Goal: Find specific page/section: Find specific page/section

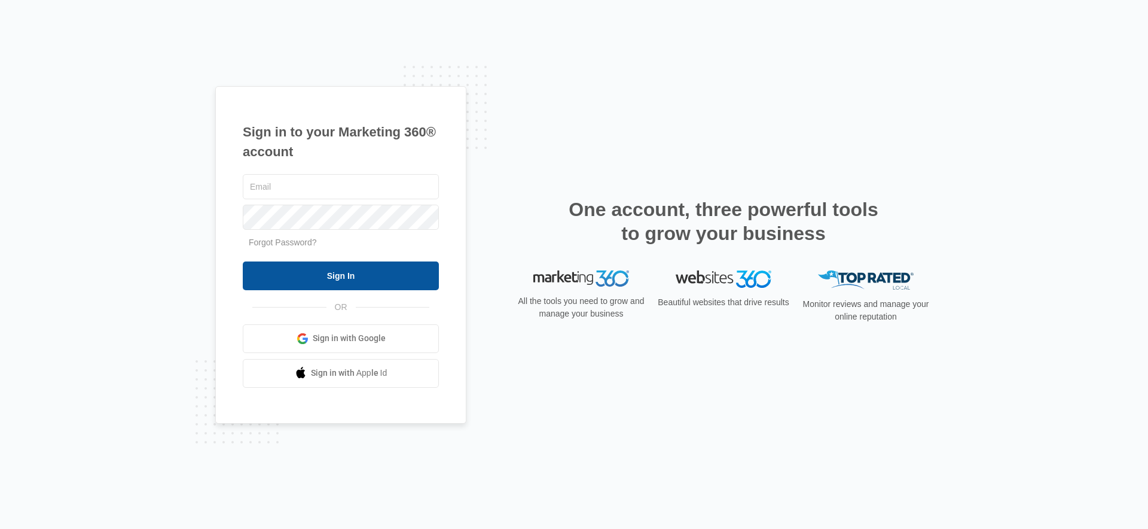
type input "[PERSON_NAME][EMAIL_ADDRESS][DOMAIN_NAME]"
click at [354, 278] on input "Sign In" at bounding box center [341, 275] width 196 height 29
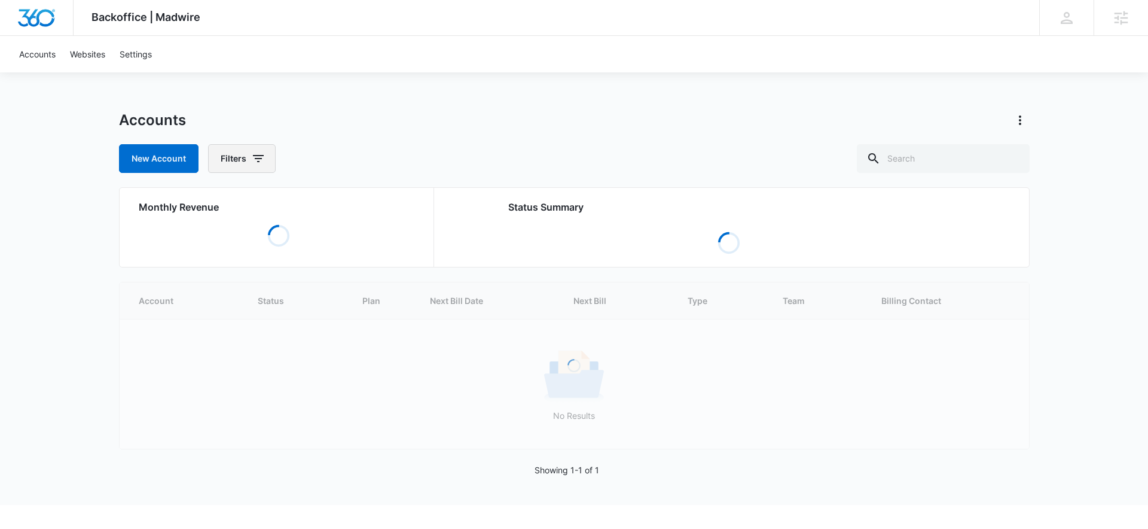
click at [240, 162] on button "Filters" at bounding box center [242, 158] width 68 height 29
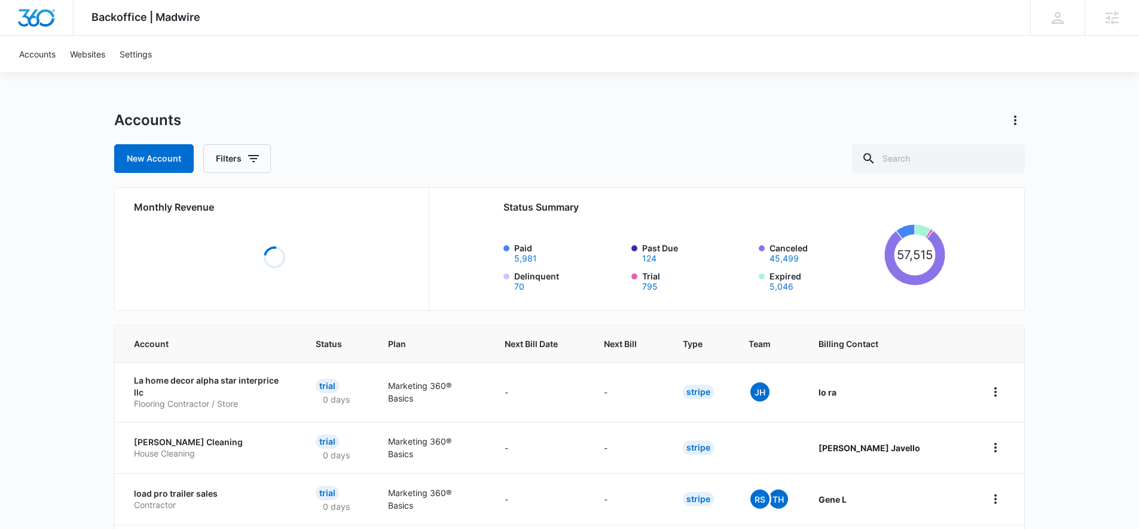
click at [506, 142] on div "Accounts New Account Filters" at bounding box center [569, 142] width 911 height 62
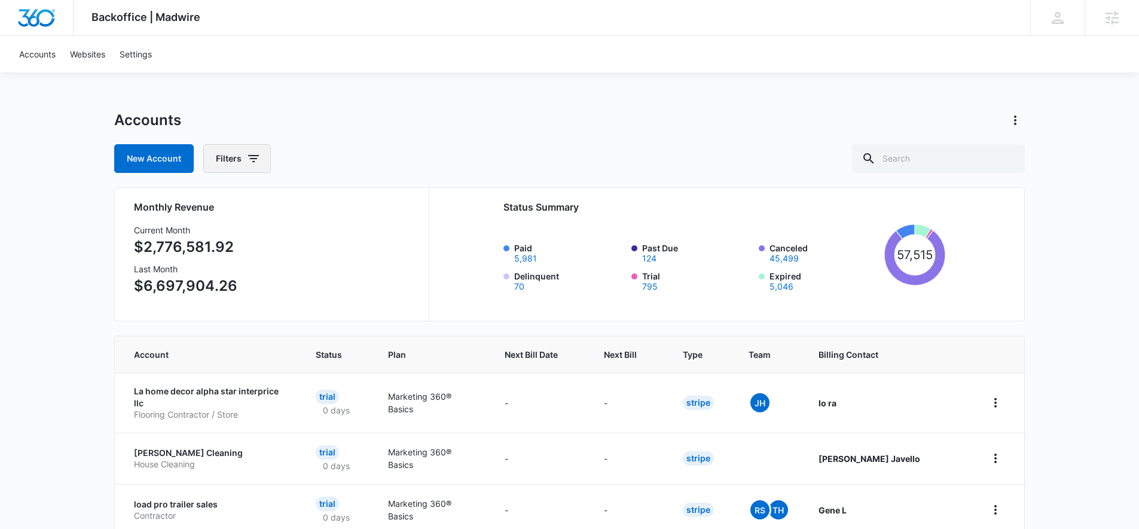
click at [248, 164] on icon "button" at bounding box center [253, 158] width 14 height 14
click at [300, 259] on div "Plan" at bounding box center [287, 264] width 138 height 19
click at [343, 262] on icon "Show Plan filters" at bounding box center [346, 264] width 14 height 14
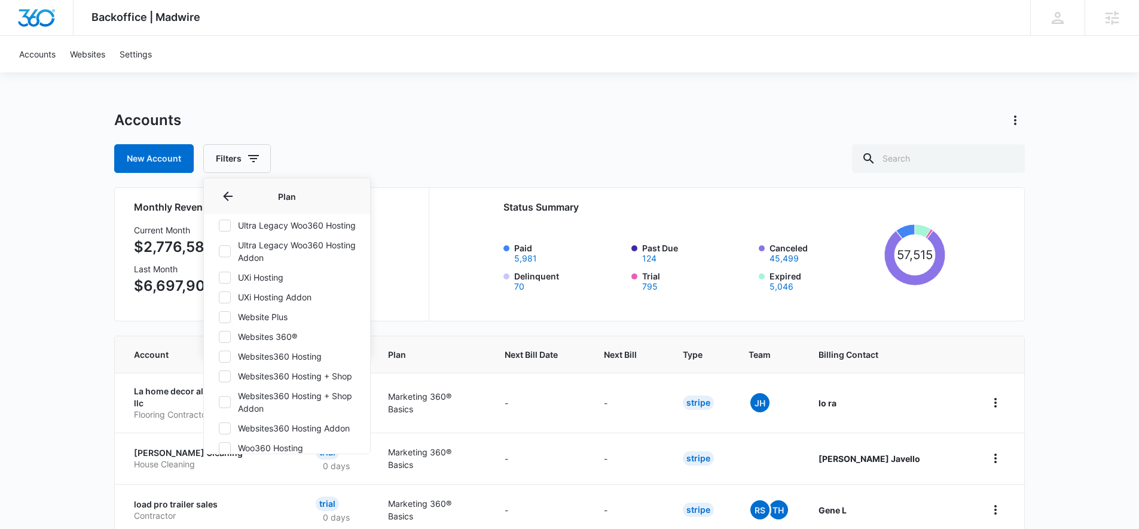
scroll to position [1079, 0]
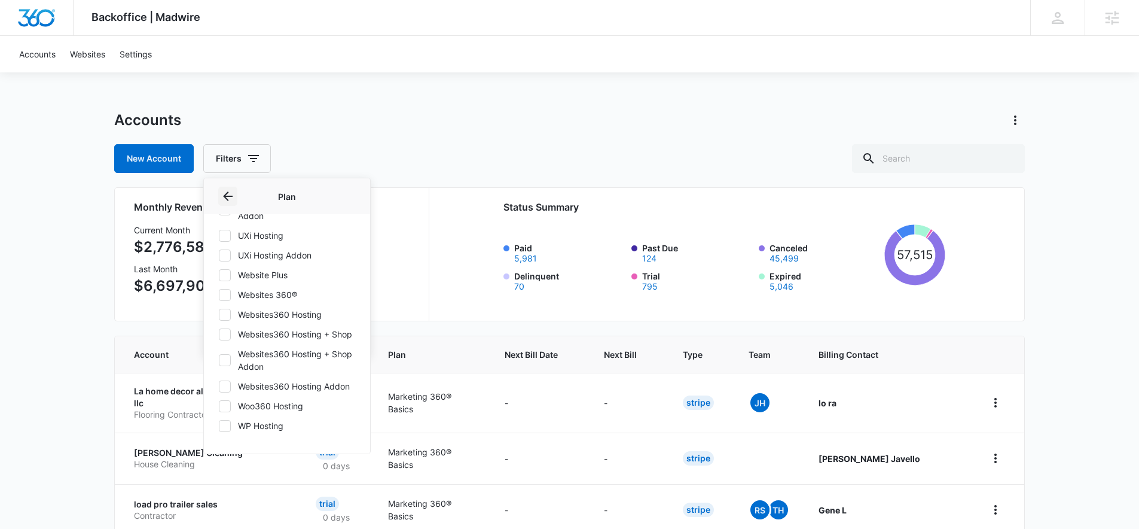
click at [221, 199] on icon "Back" at bounding box center [228, 196] width 14 height 14
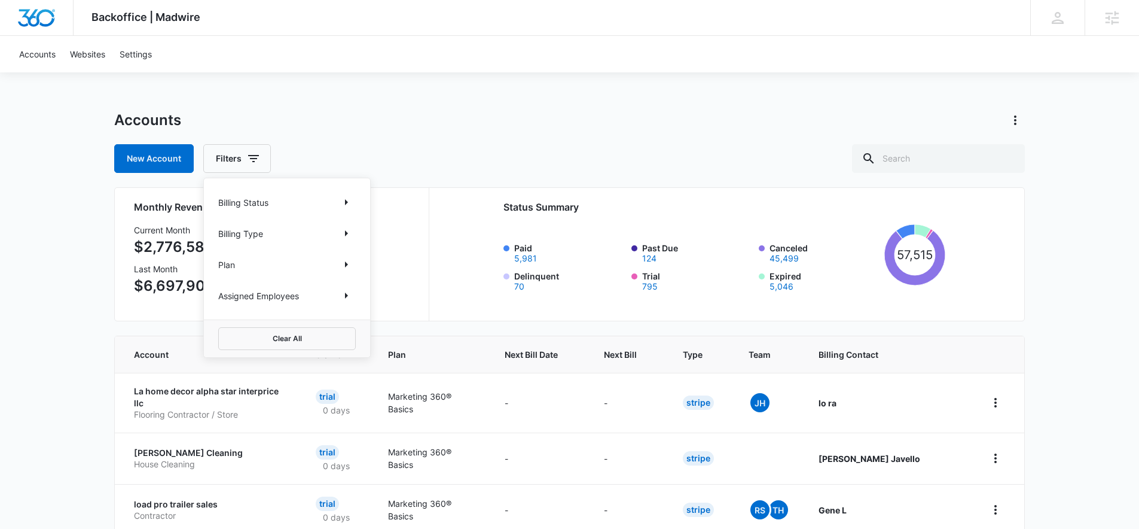
click at [265, 232] on div "Billing Type" at bounding box center [287, 233] width 138 height 19
click at [346, 239] on icon "Show Billing Type filters" at bounding box center [346, 233] width 14 height 14
click at [219, 193] on button "Back" at bounding box center [227, 196] width 19 height 19
click at [345, 204] on icon "Show Billing Status filters" at bounding box center [346, 202] width 14 height 14
click at [477, 164] on div "New Account Filters" at bounding box center [569, 158] width 911 height 29
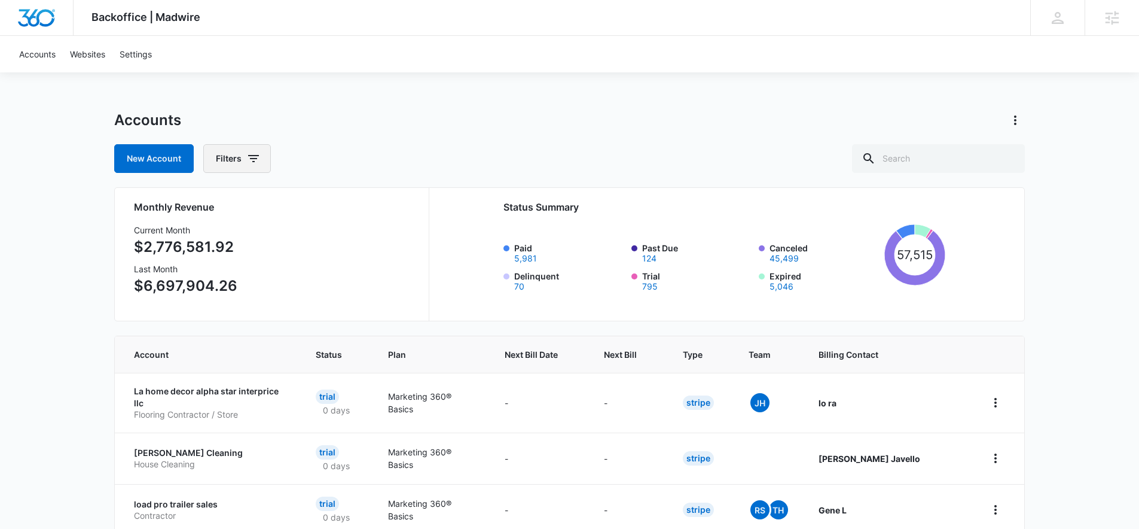
click at [249, 150] on button "Filters" at bounding box center [237, 158] width 68 height 29
click at [332, 197] on div "Billing Status" at bounding box center [287, 202] width 138 height 19
click at [346, 201] on icon "Show Billing Status filters" at bounding box center [346, 202] width 3 height 6
click at [223, 237] on icon at bounding box center [224, 242] width 11 height 11
click at [219, 242] on input "Paid" at bounding box center [218, 242] width 1 height 1
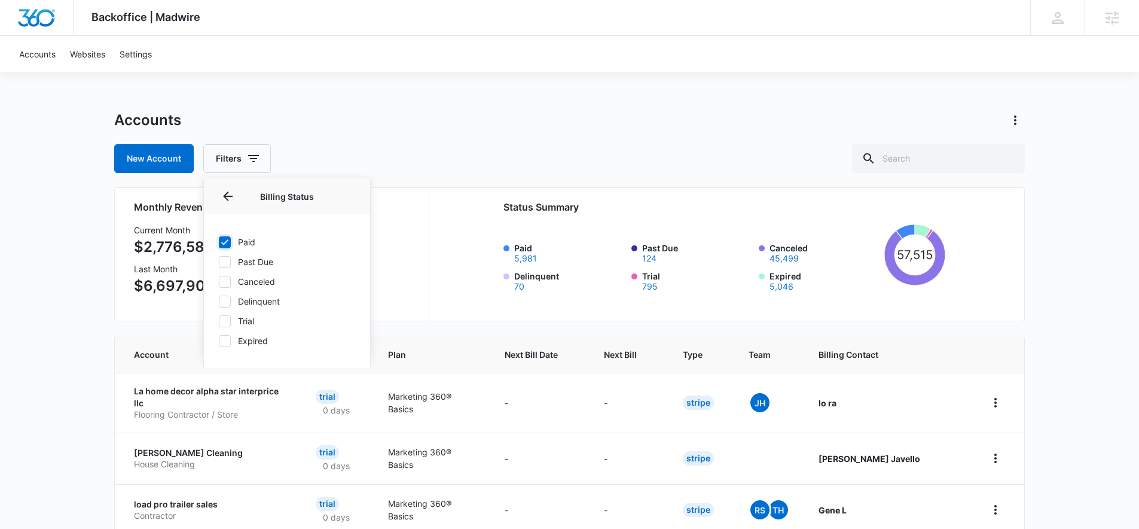
checkbox input "true"
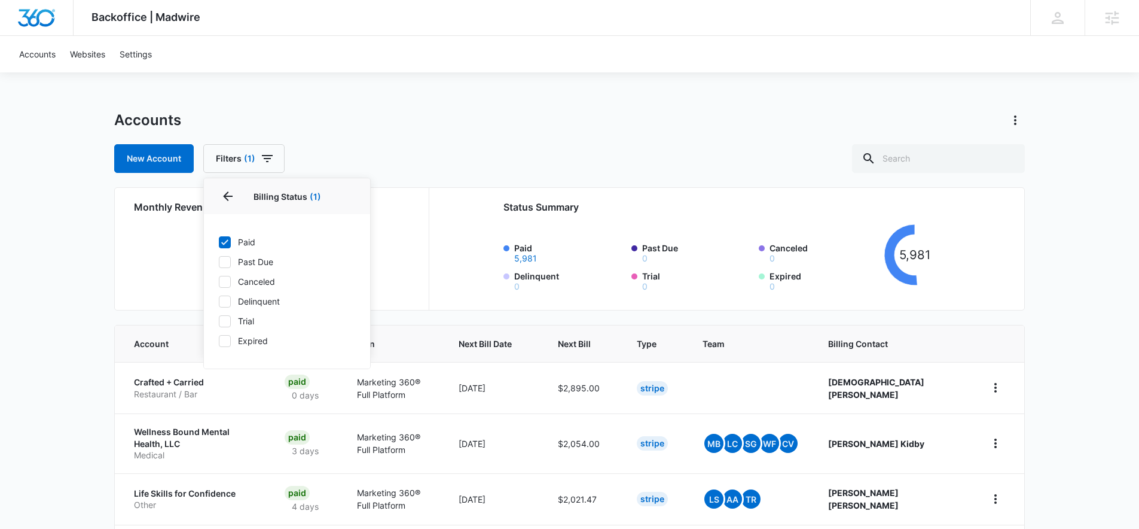
click at [514, 136] on div "Accounts New Account Filters (1) Billing Status 1 Billing Status (1) Paid Past …" at bounding box center [569, 142] width 911 height 62
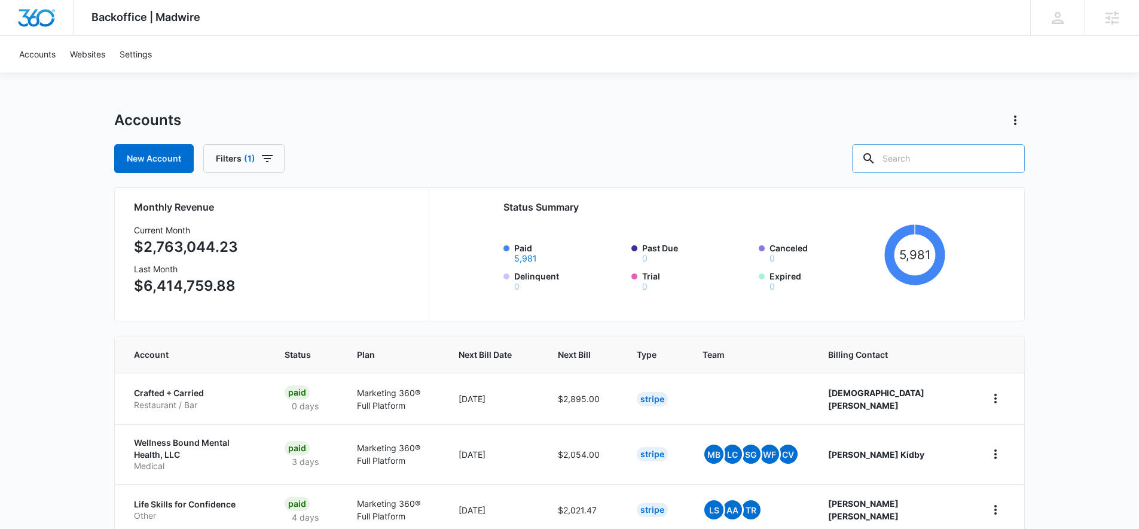
click at [876, 163] on icon at bounding box center [869, 158] width 14 height 14
click at [608, 352] on div at bounding box center [601, 354] width 13 height 13
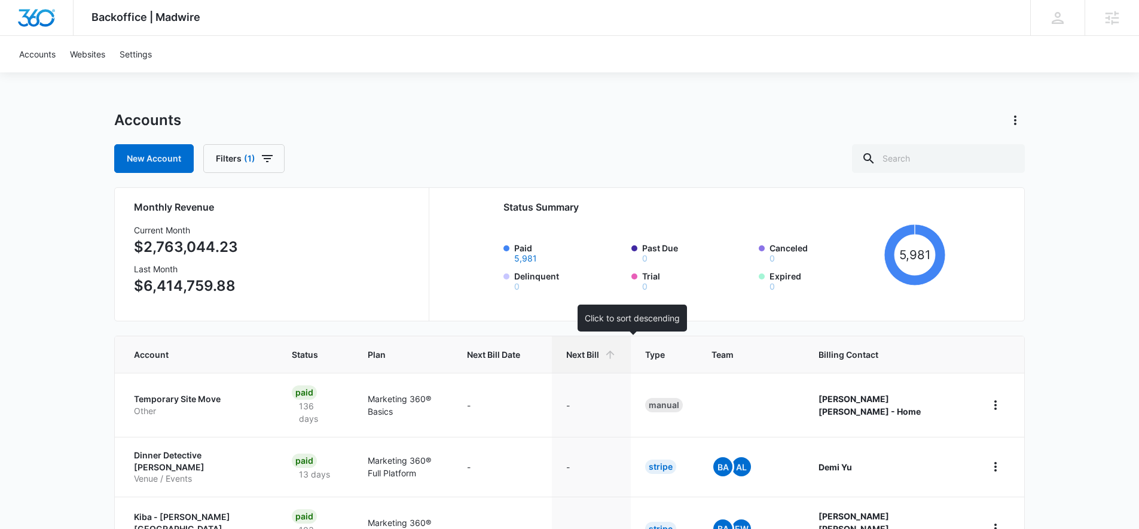
click at [631, 352] on th "Next Bill" at bounding box center [591, 354] width 79 height 36
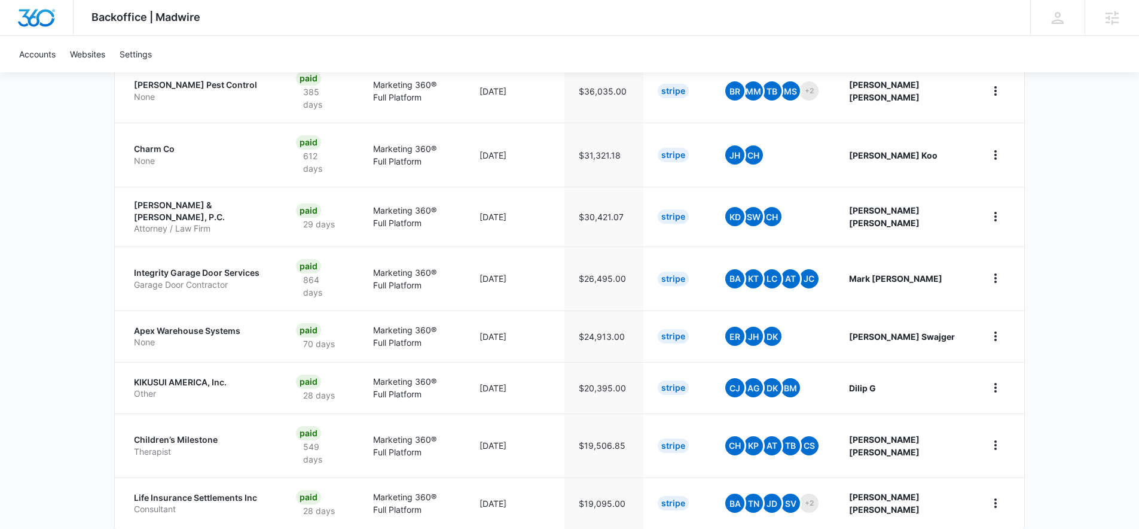
scroll to position [424, 0]
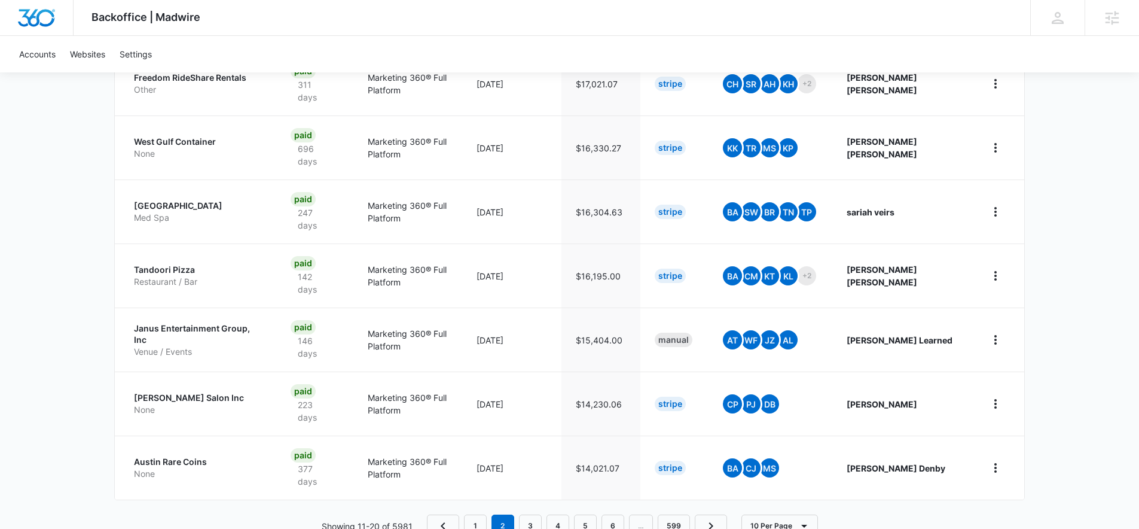
scroll to position [525, 0]
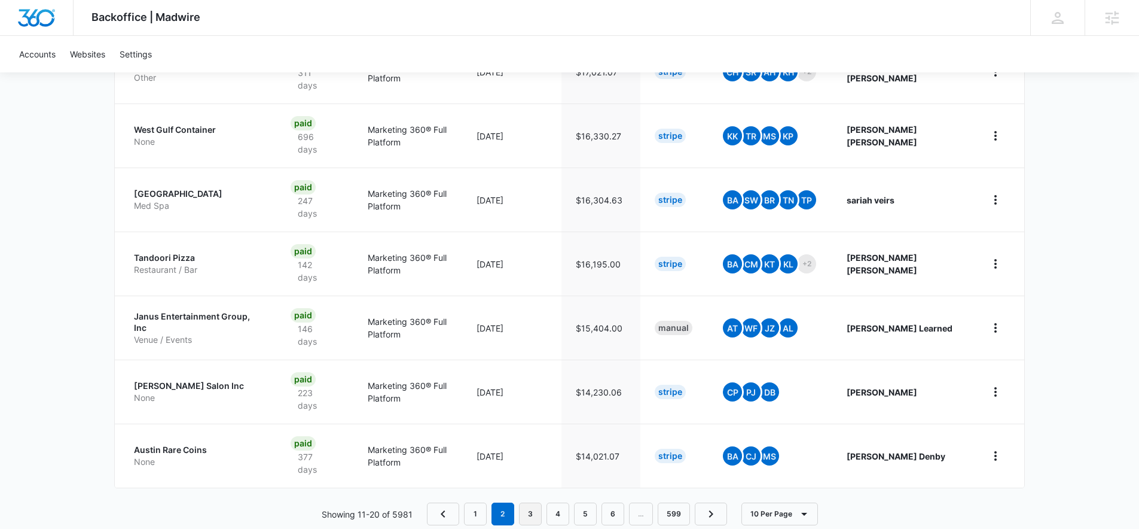
click at [537, 502] on link "3" at bounding box center [530, 513] width 23 height 23
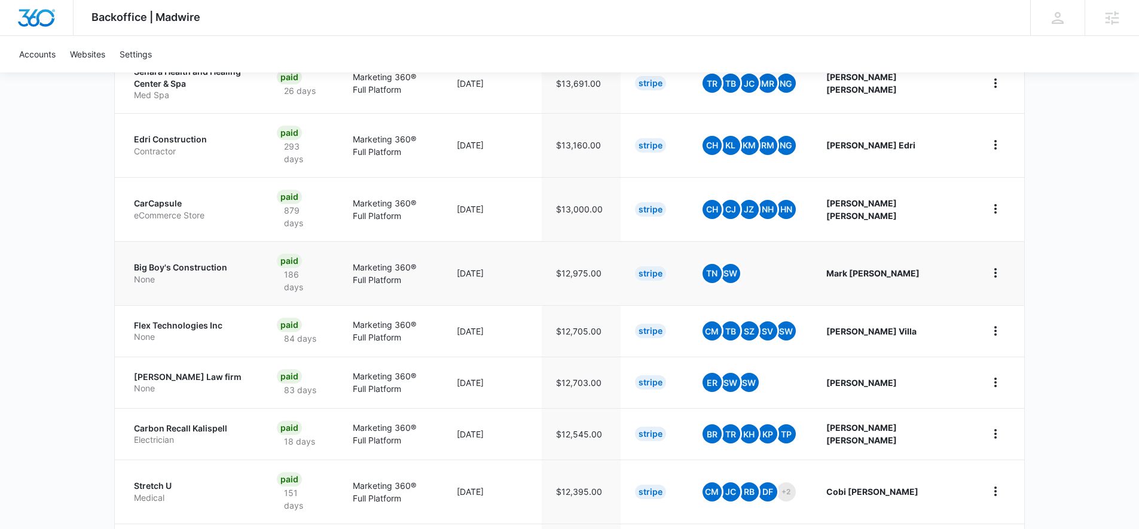
scroll to position [458, 0]
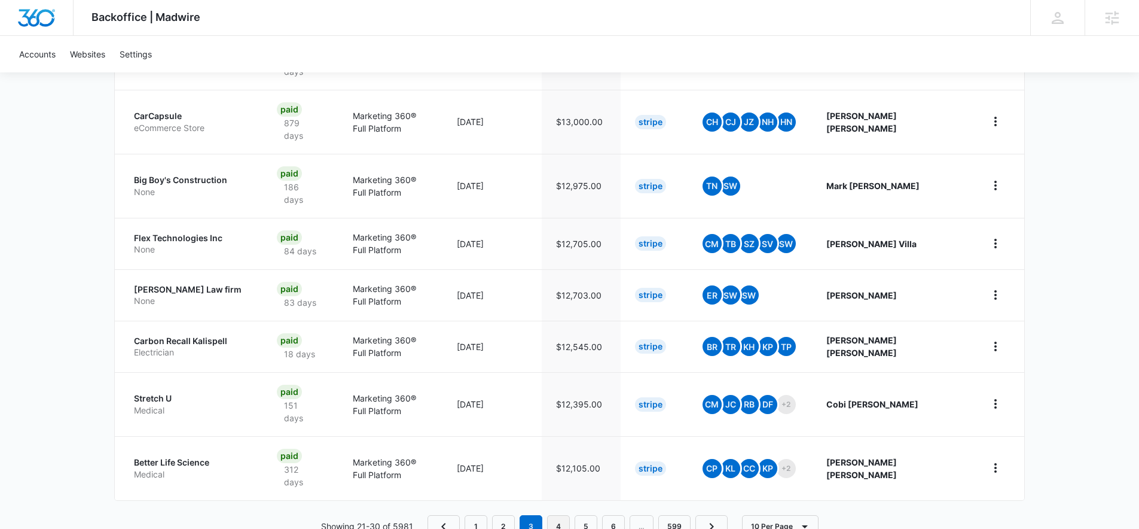
click at [566, 515] on link "4" at bounding box center [558, 526] width 23 height 23
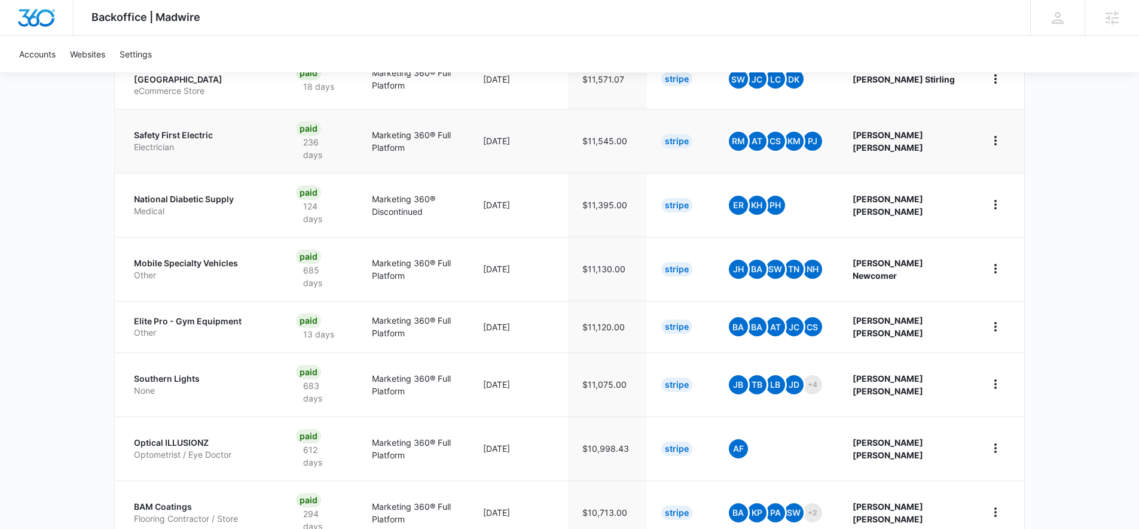
scroll to position [424, 0]
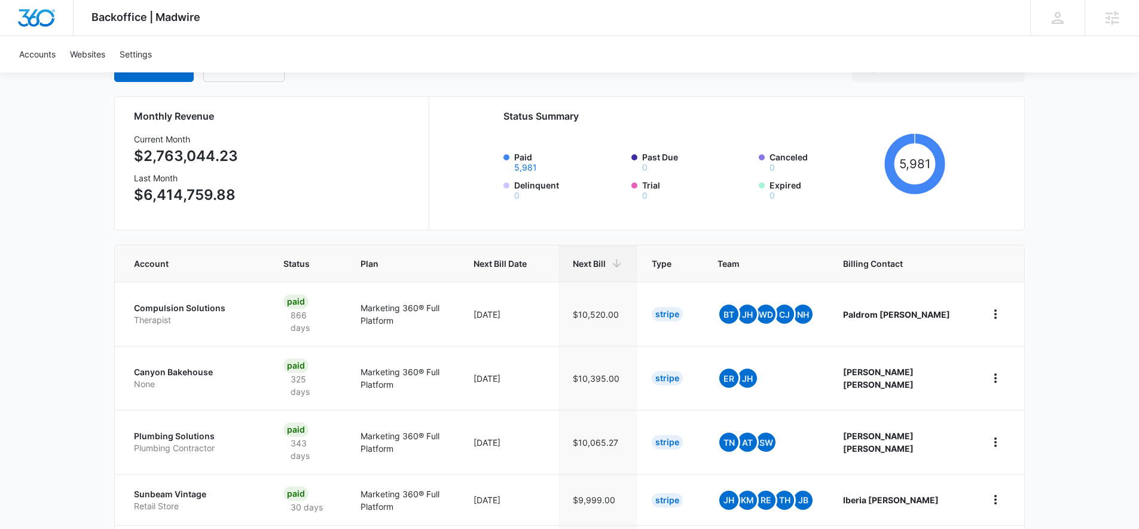
scroll to position [92, 0]
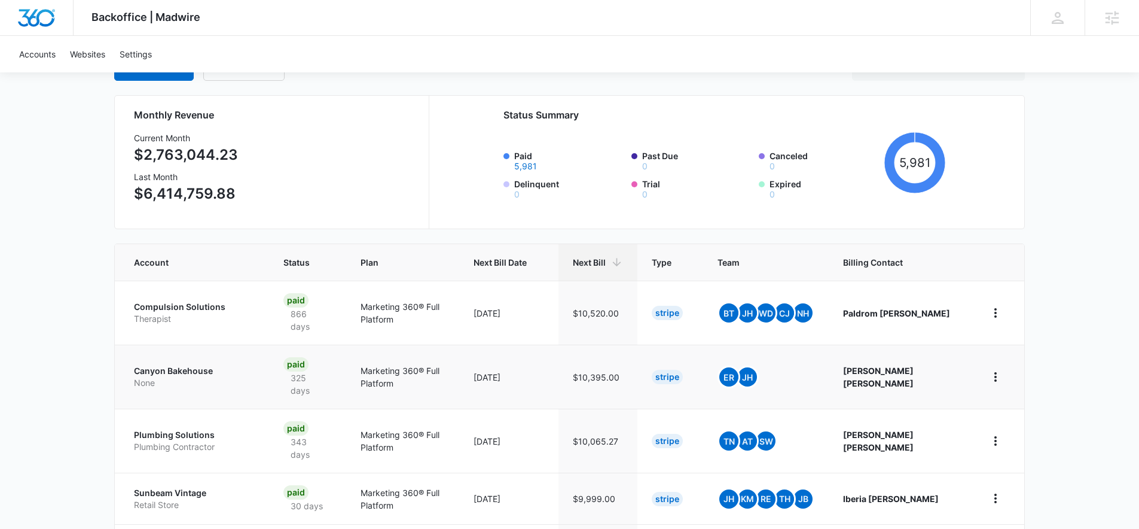
click at [163, 378] on p "None" at bounding box center [194, 383] width 121 height 12
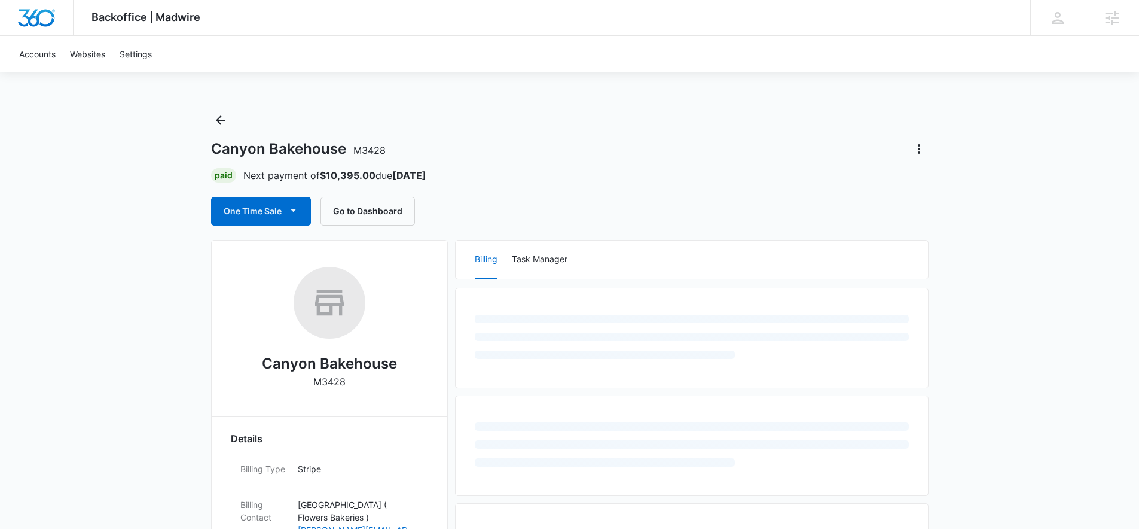
click at [298, 361] on h2 "Canyon Bakehouse" at bounding box center [329, 364] width 135 height 22
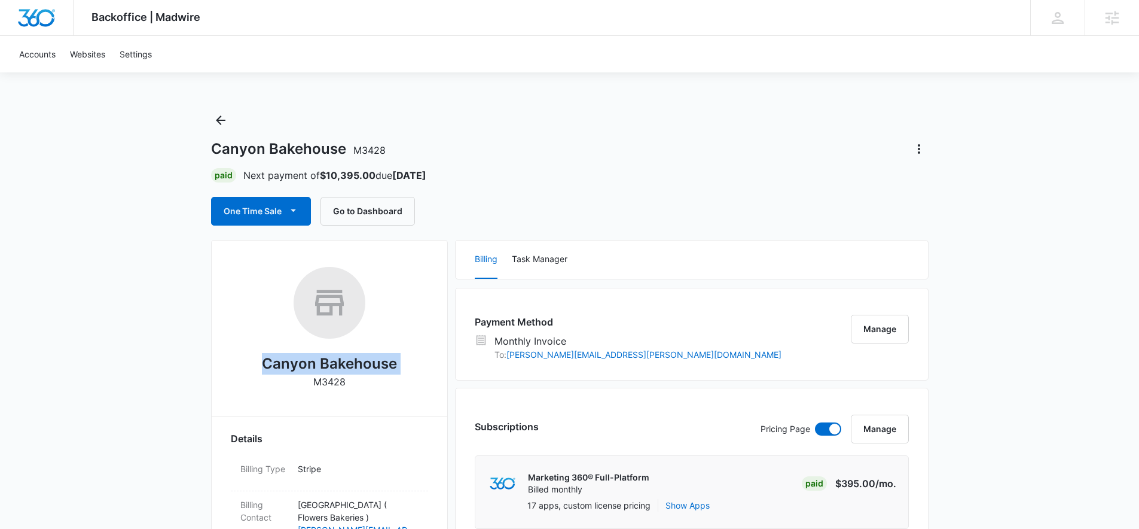
copy h2 "Canyon Bakehouse"
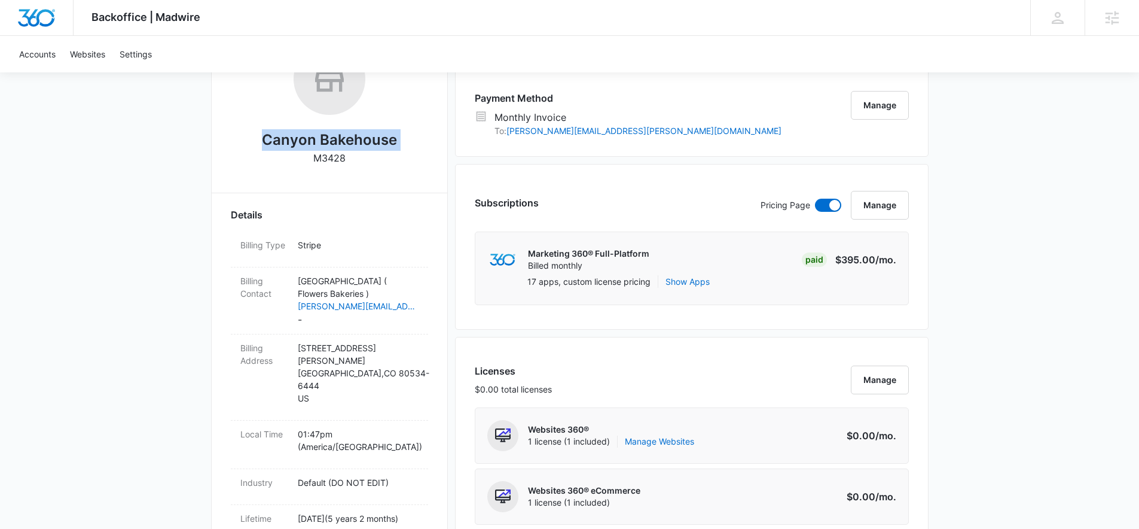
scroll to position [236, 0]
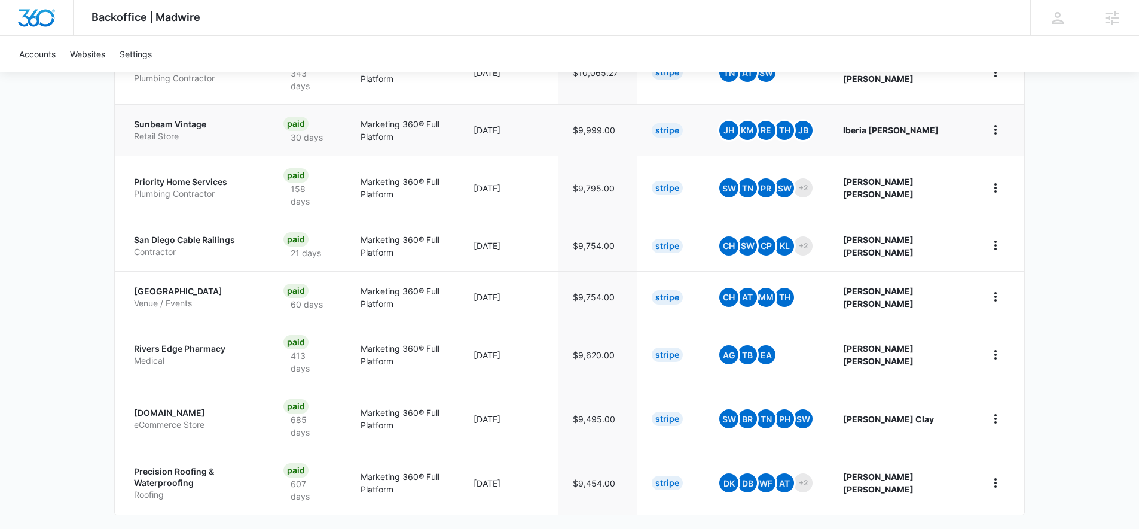
scroll to position [487, 0]
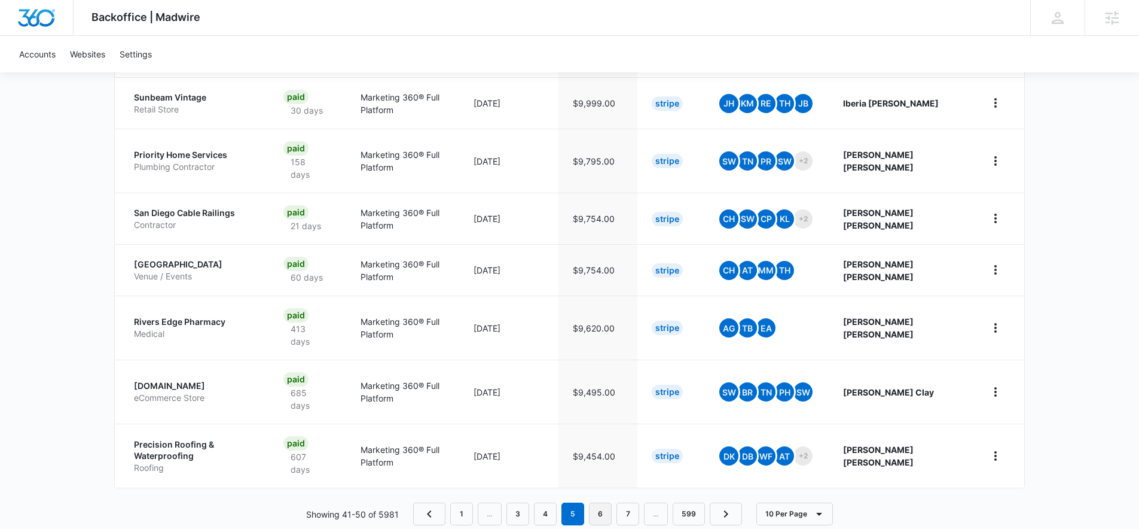
click at [598, 502] on link "6" at bounding box center [600, 513] width 23 height 23
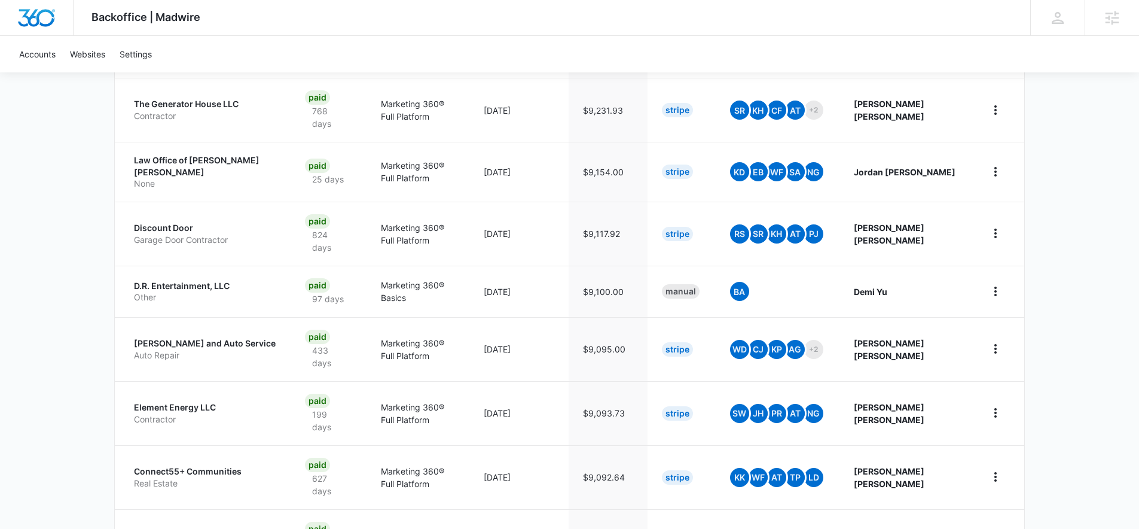
scroll to position [431, 0]
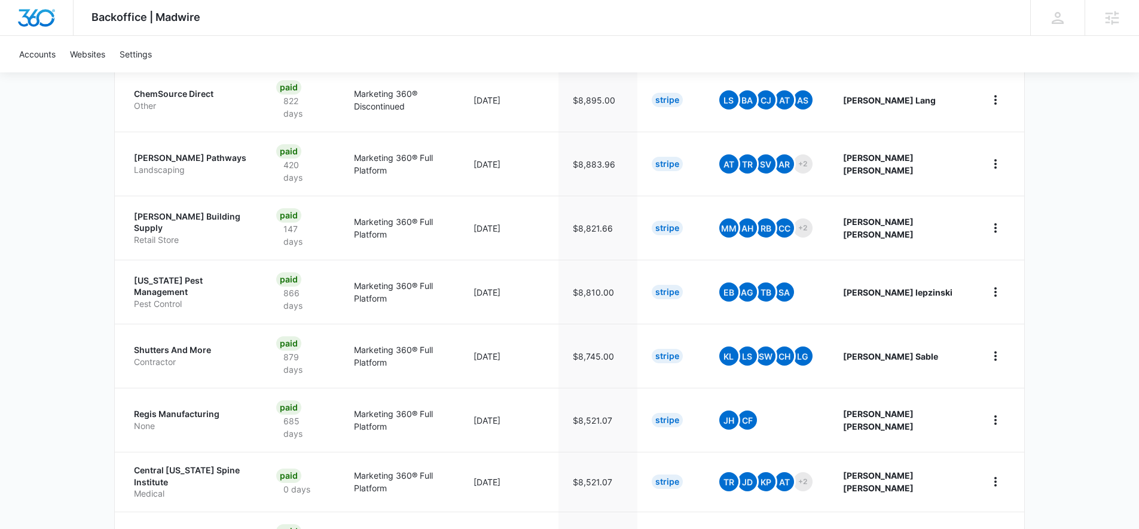
scroll to position [424, 0]
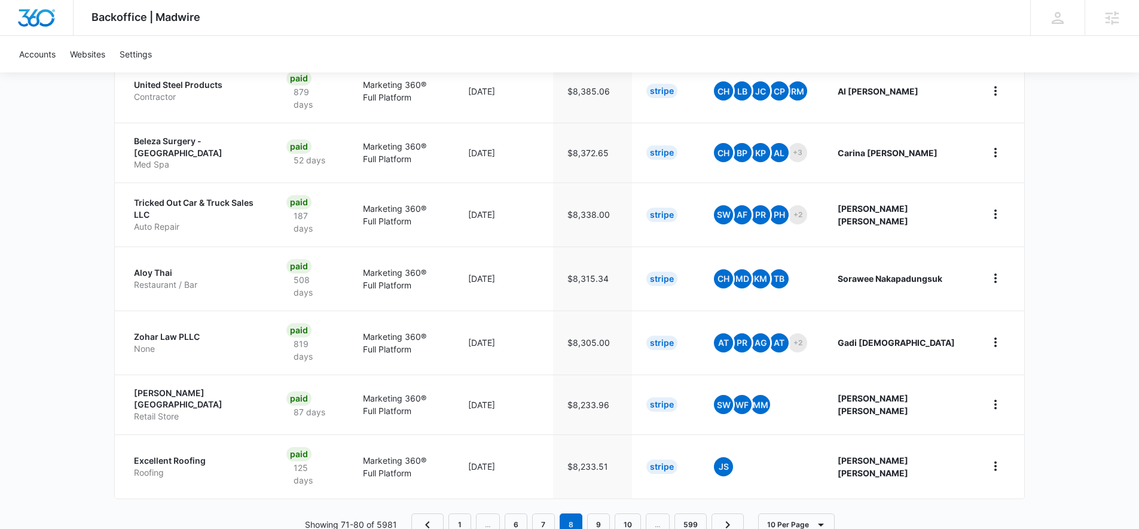
scroll to position [496, 0]
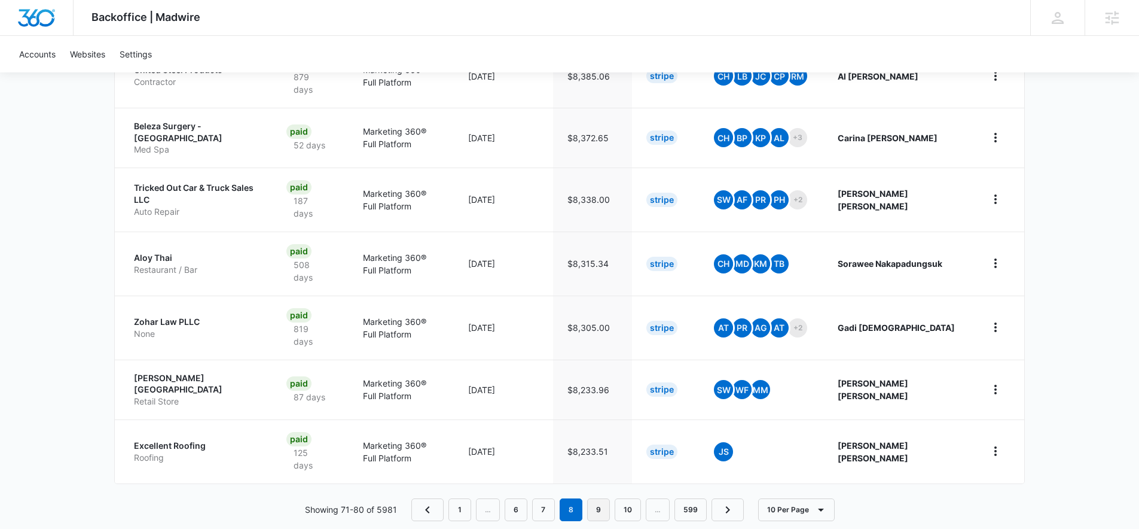
click at [595, 498] on link "9" at bounding box center [598, 509] width 23 height 23
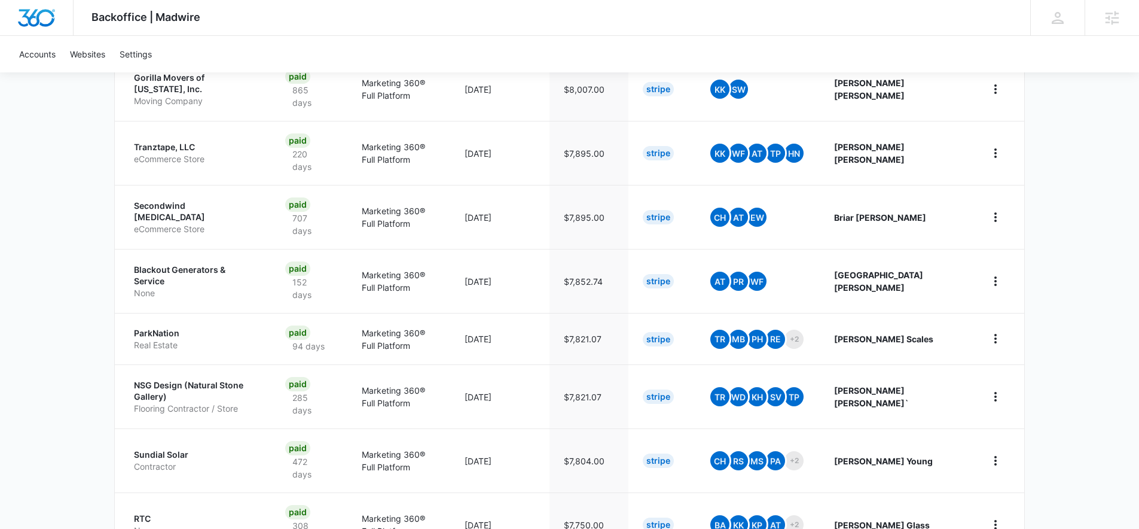
scroll to position [445, 0]
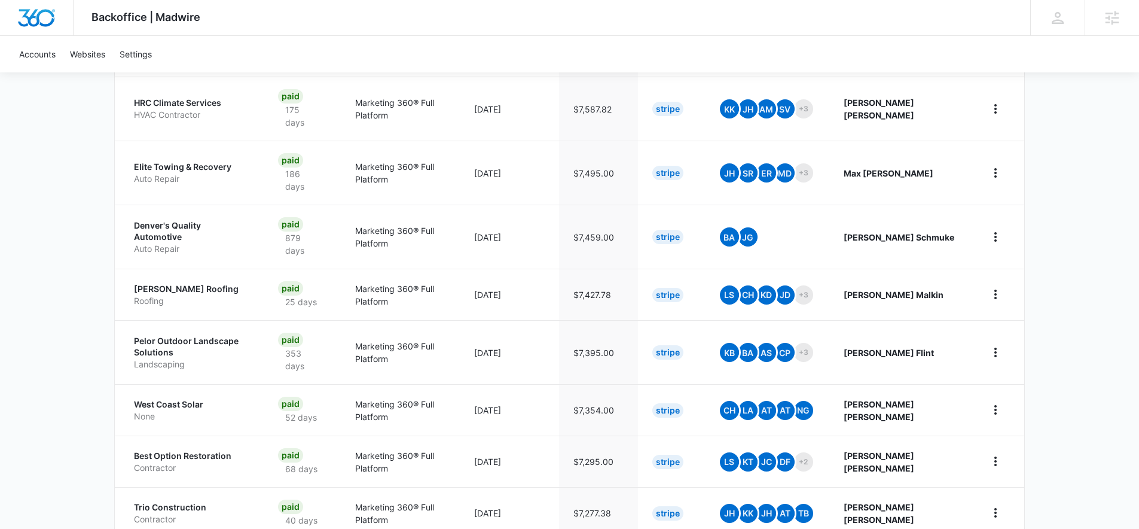
scroll to position [462, 0]
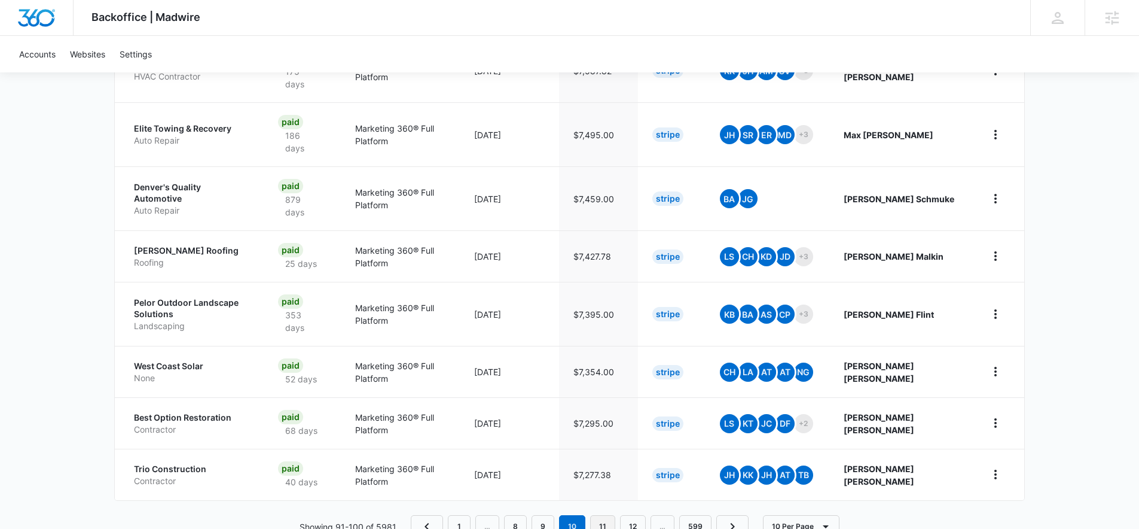
click at [594, 515] on link "11" at bounding box center [602, 526] width 25 height 23
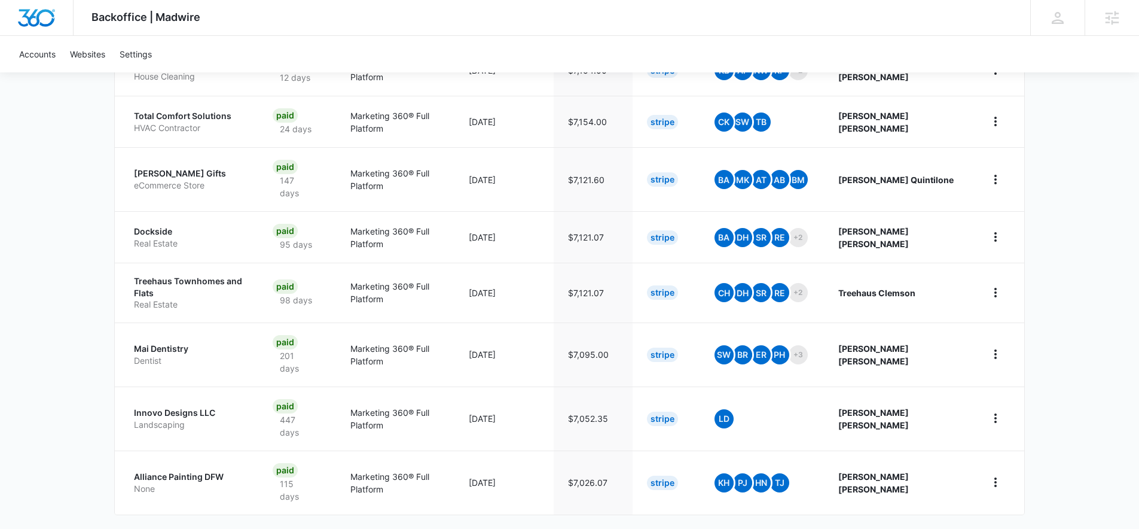
scroll to position [445, 0]
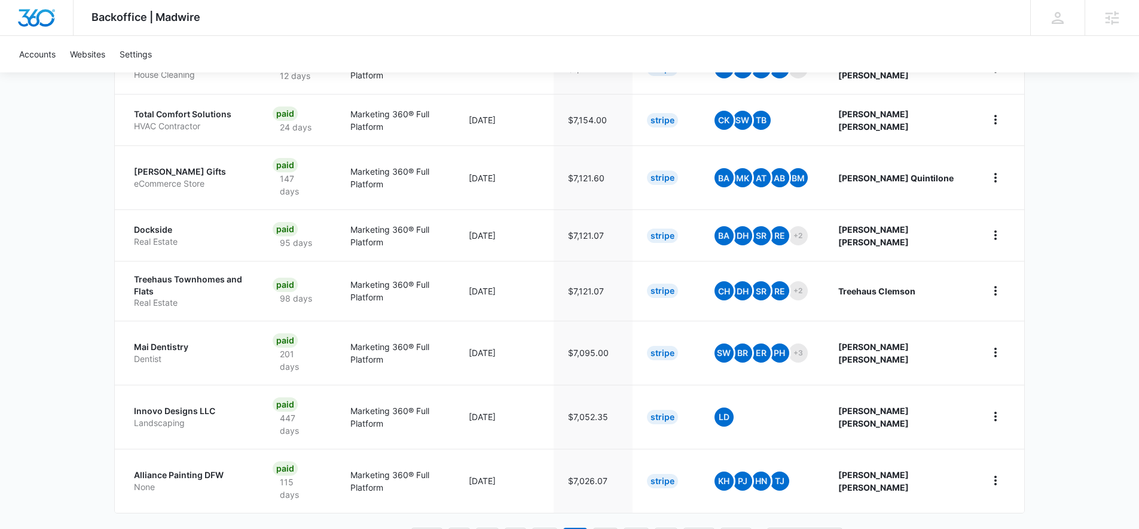
click at [602, 527] on link "12" at bounding box center [605, 538] width 26 height 23
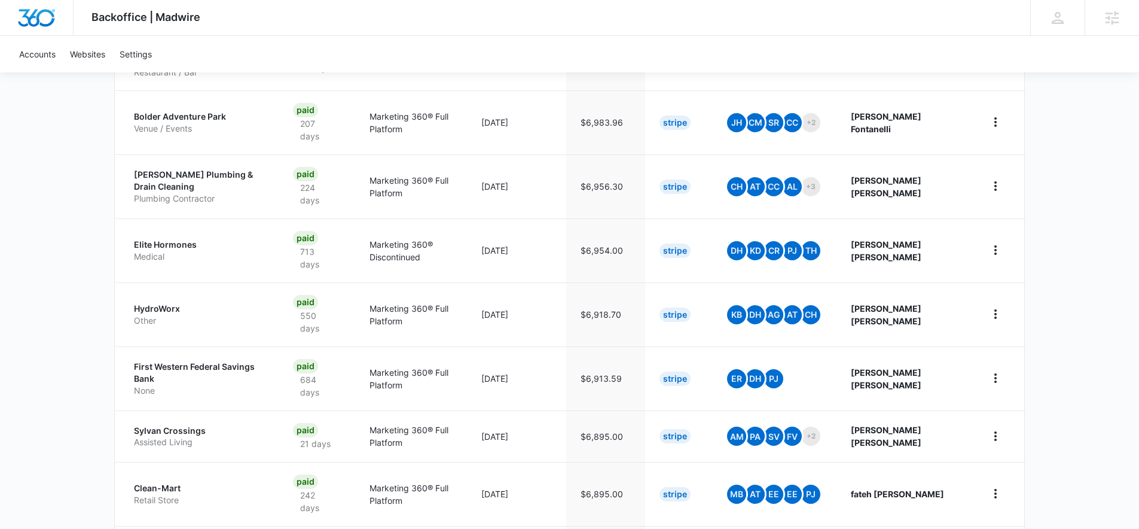
scroll to position [500, 0]
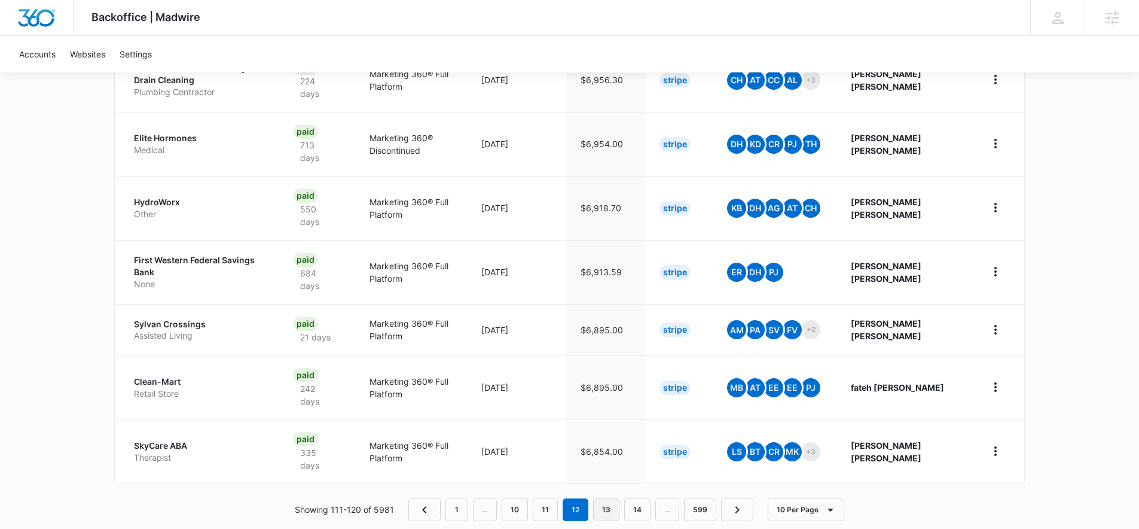
click at [603, 498] on link "13" at bounding box center [606, 509] width 26 height 23
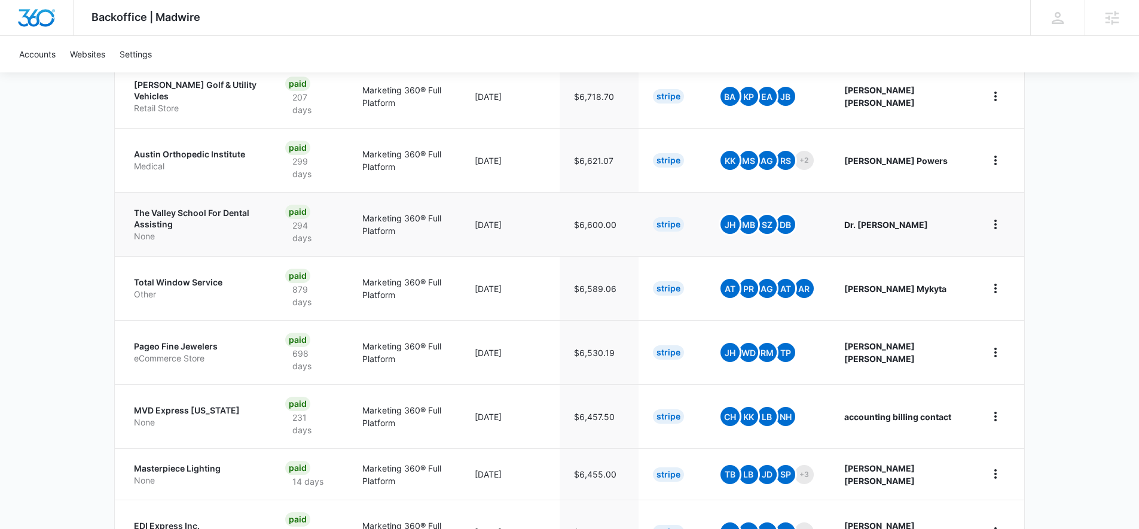
scroll to position [537, 0]
